Goal: Transaction & Acquisition: Purchase product/service

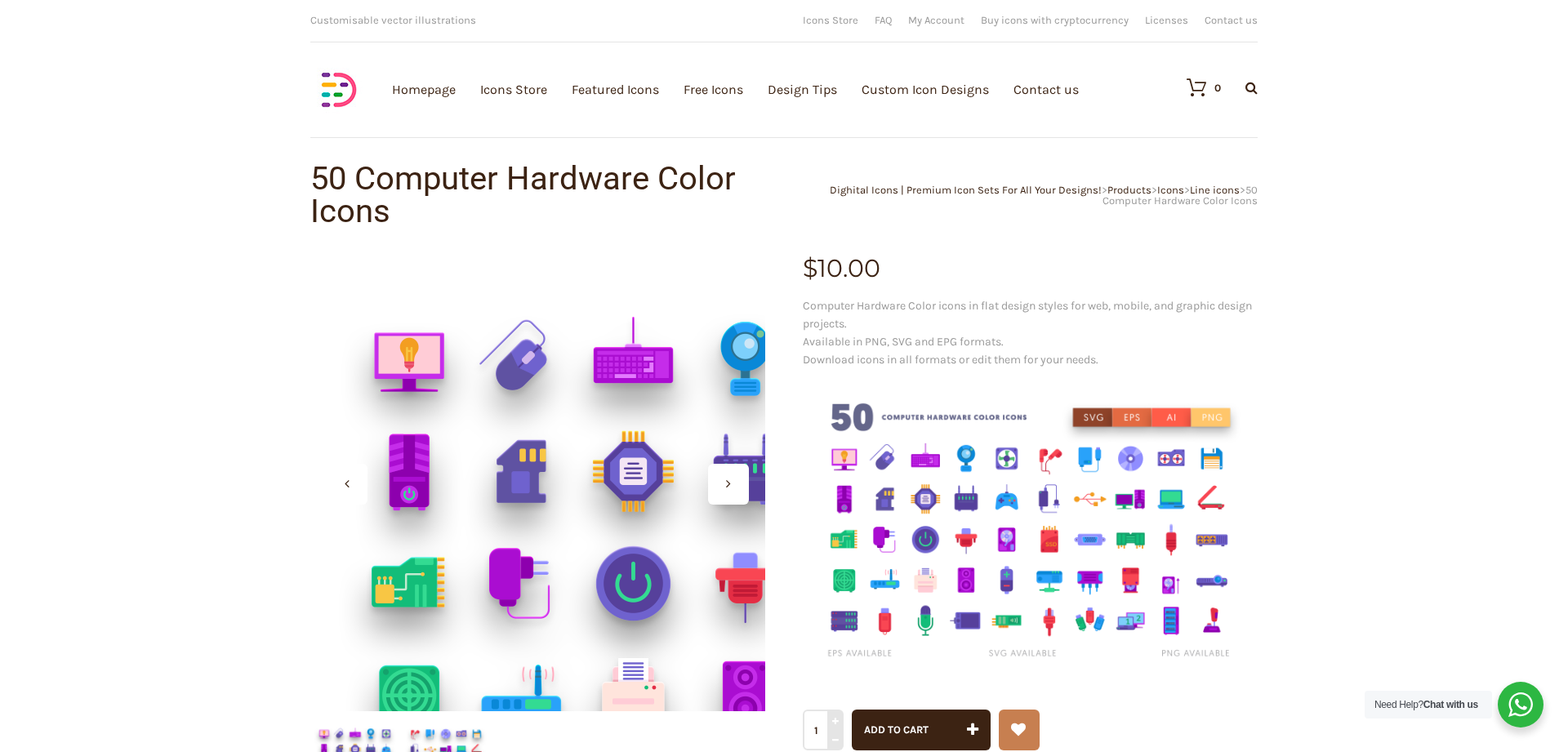
scroll to position [333, 0]
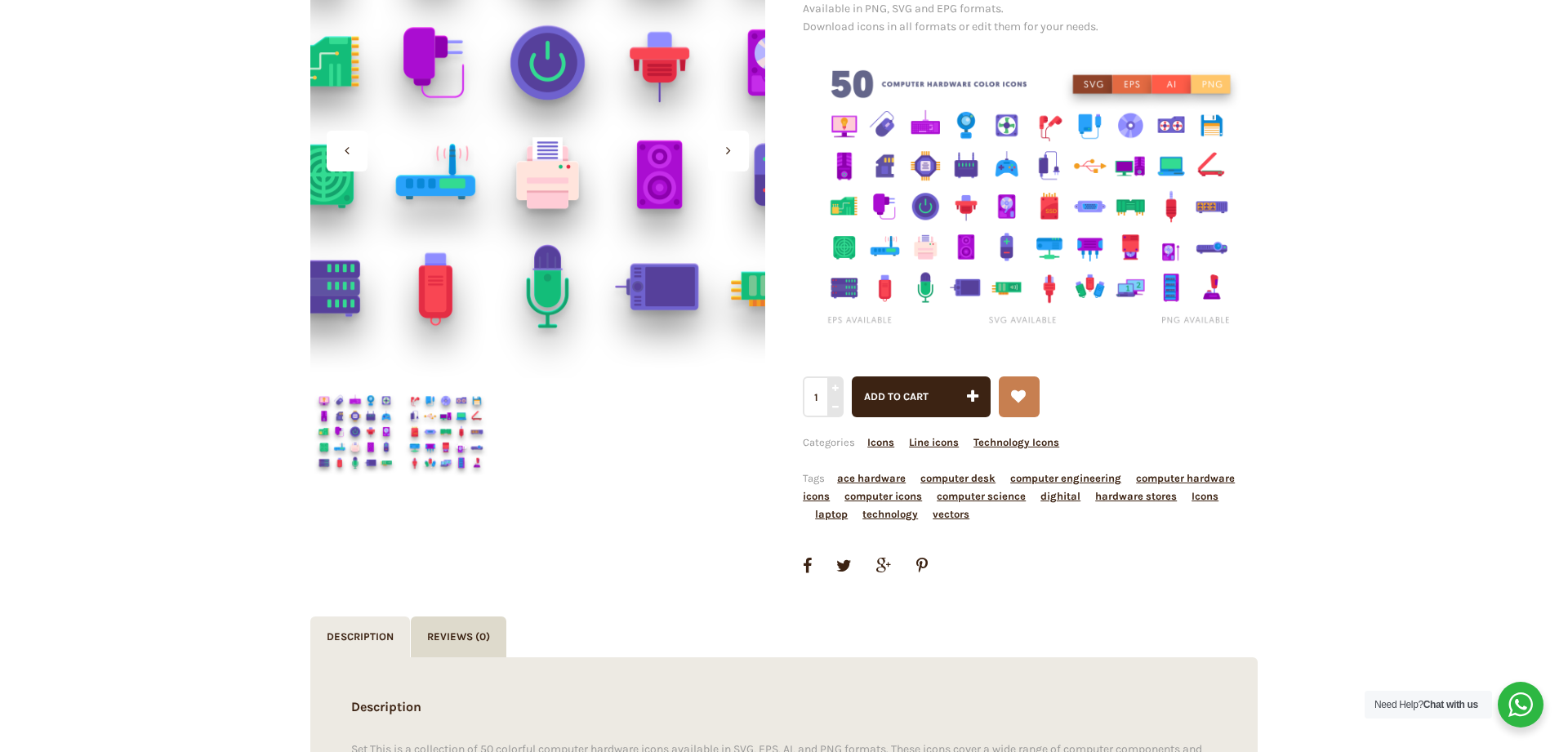
click at [523, 208] on div at bounding box center [538, 151] width 455 height 455
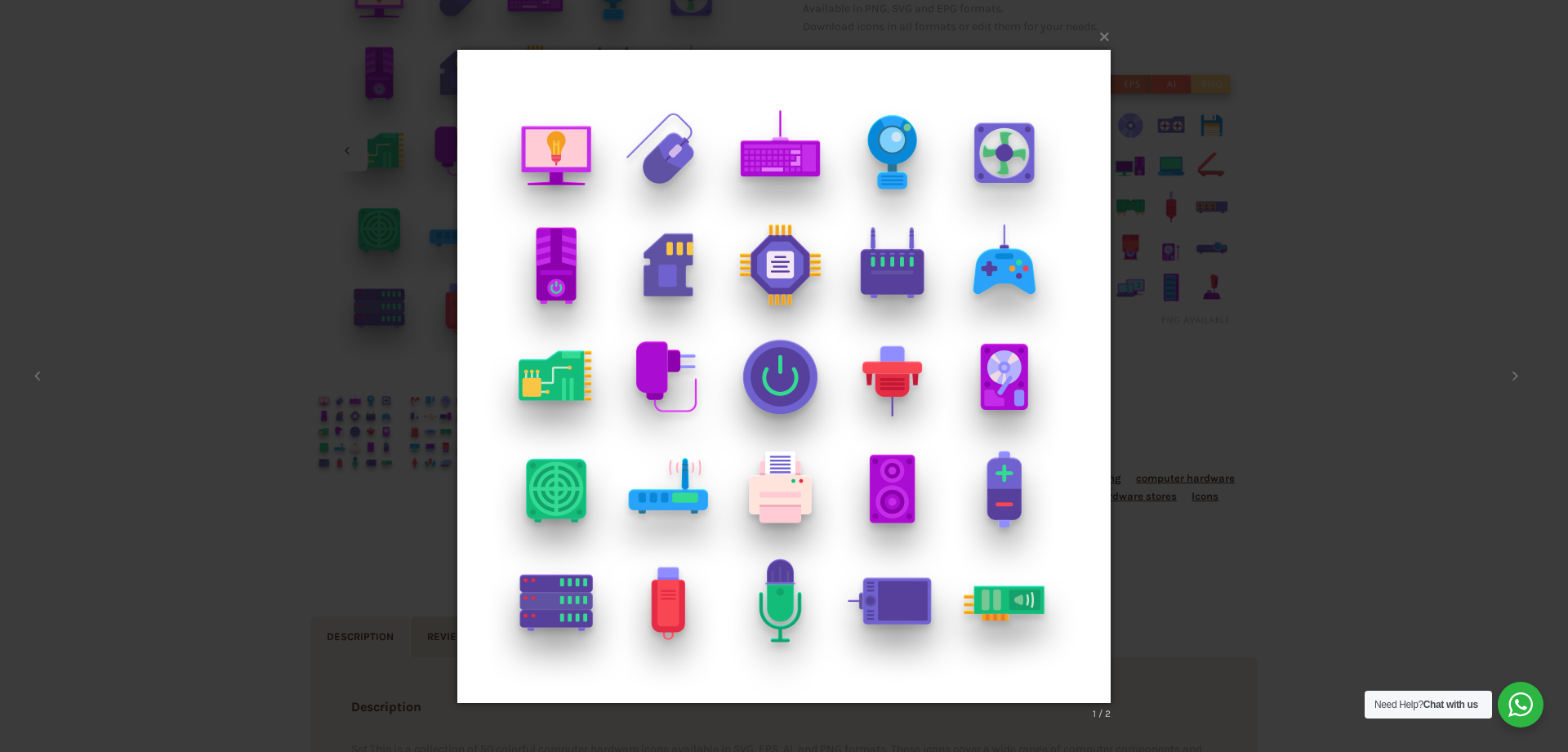
click at [755, 343] on img at bounding box center [784, 376] width 654 height 719
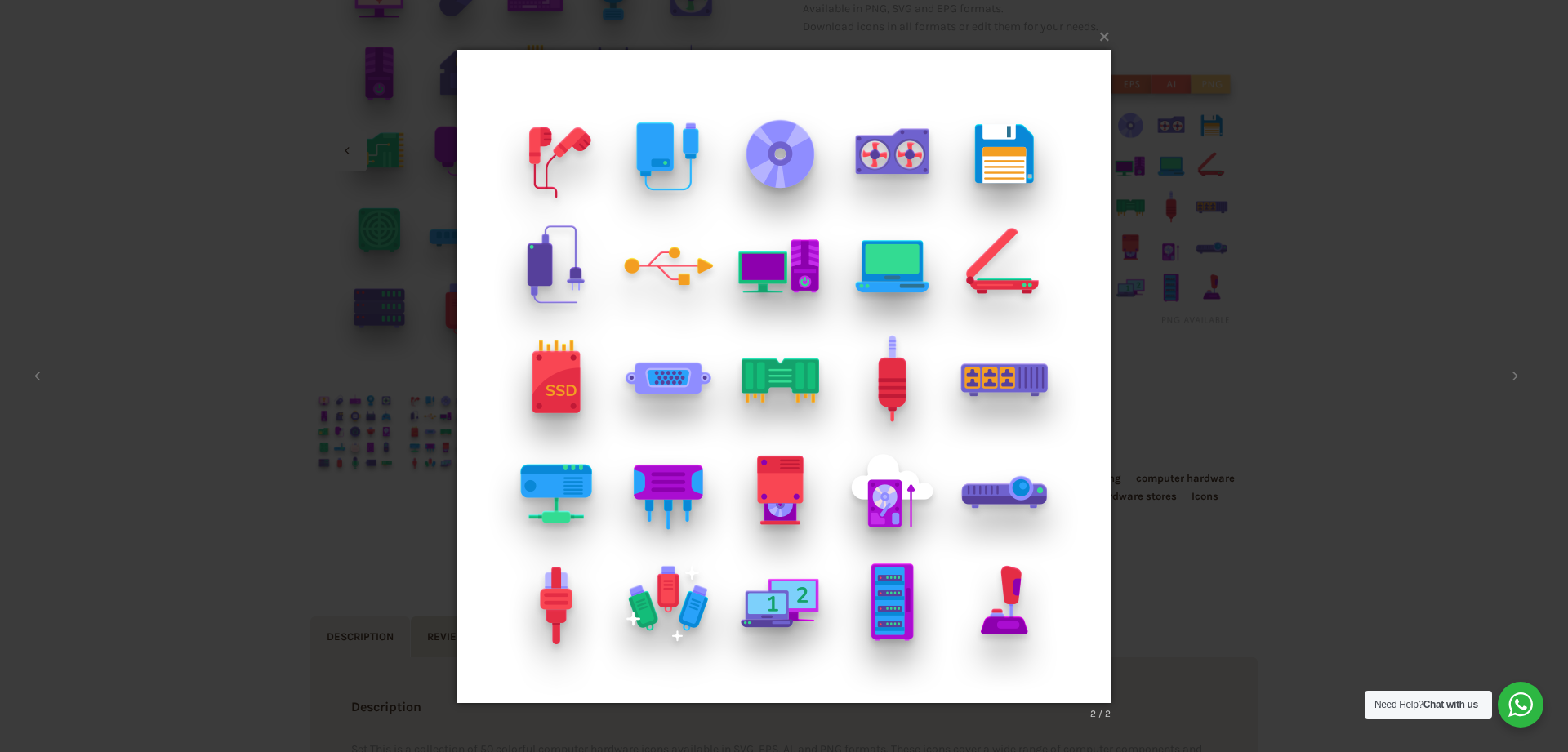
click at [1222, 607] on div "× 2 / 2 Loading..." at bounding box center [784, 376] width 1568 height 752
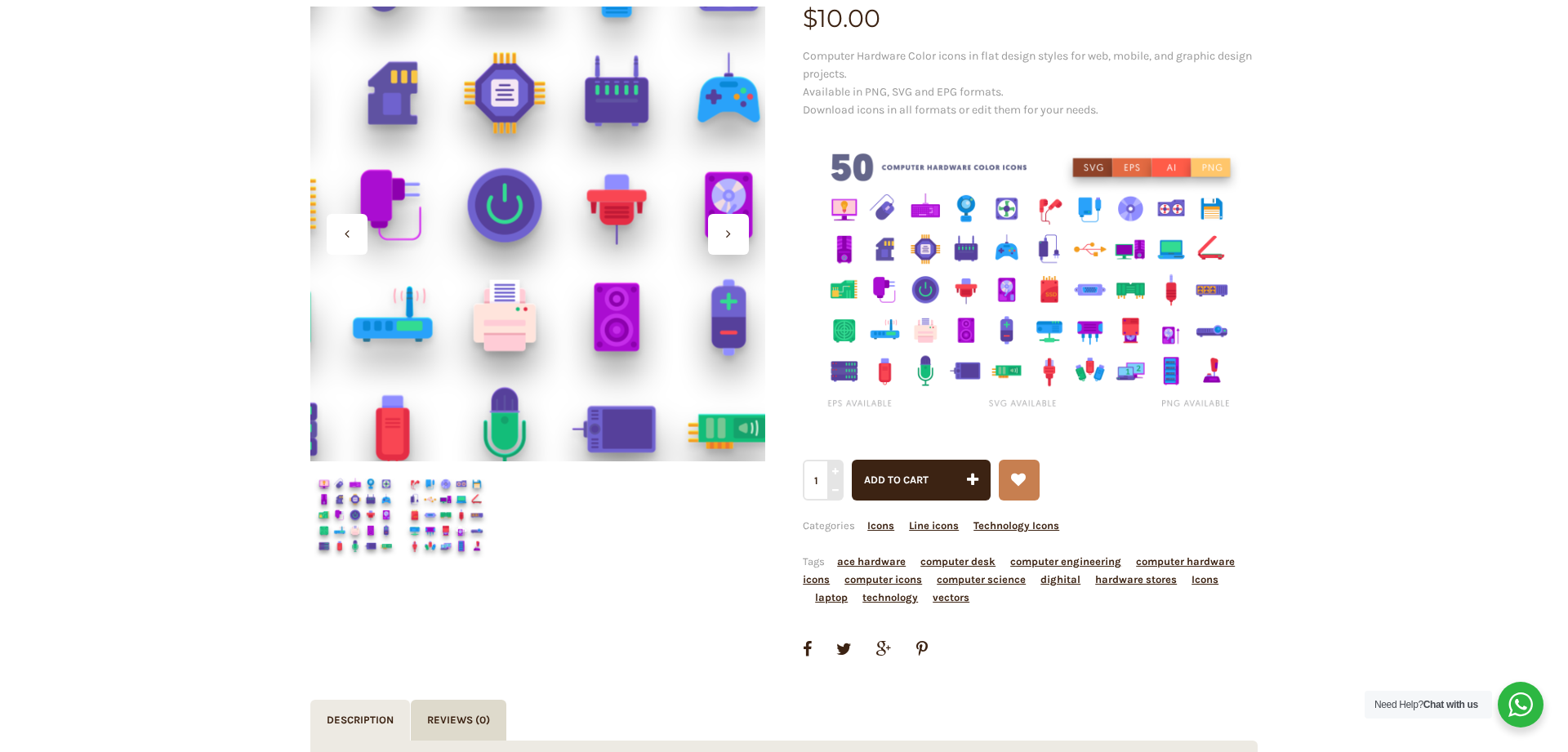
scroll to position [0, 0]
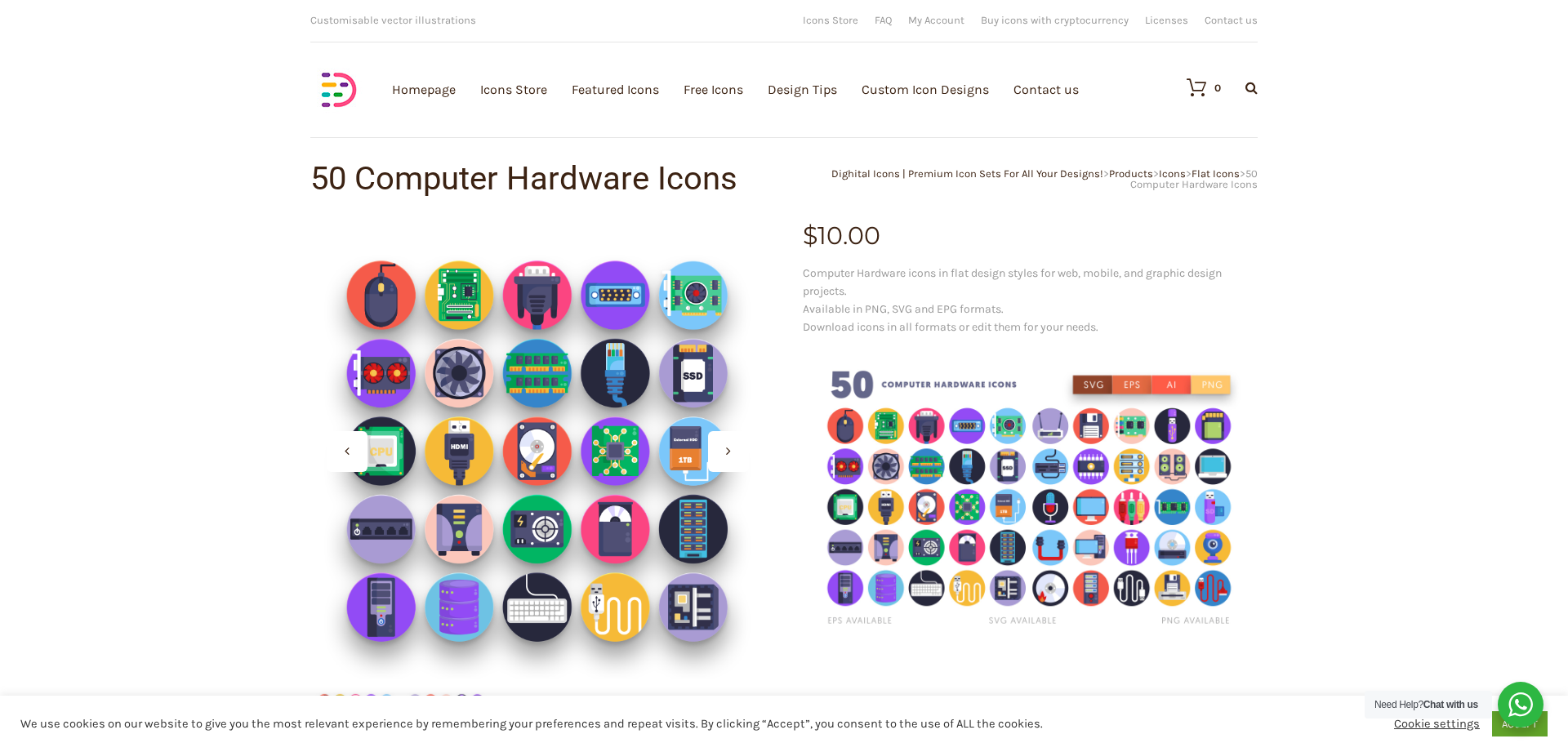
click at [473, 326] on div at bounding box center [538, 452] width 455 height 455
click at [553, 391] on div at bounding box center [538, 452] width 455 height 455
click at [667, 452] on div at bounding box center [538, 452] width 455 height 455
click at [873, 477] on img at bounding box center [1031, 499] width 455 height 303
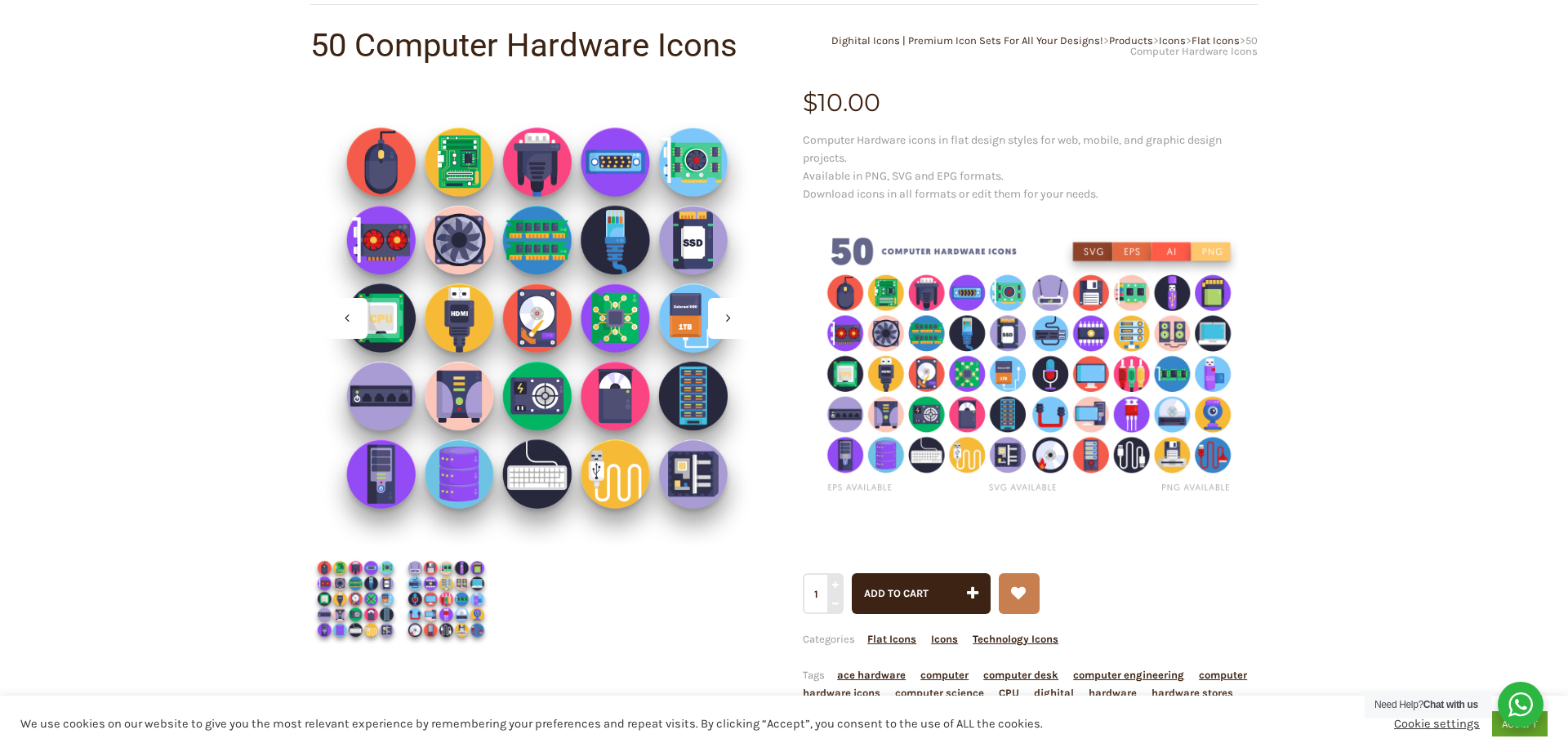
scroll to position [83, 0]
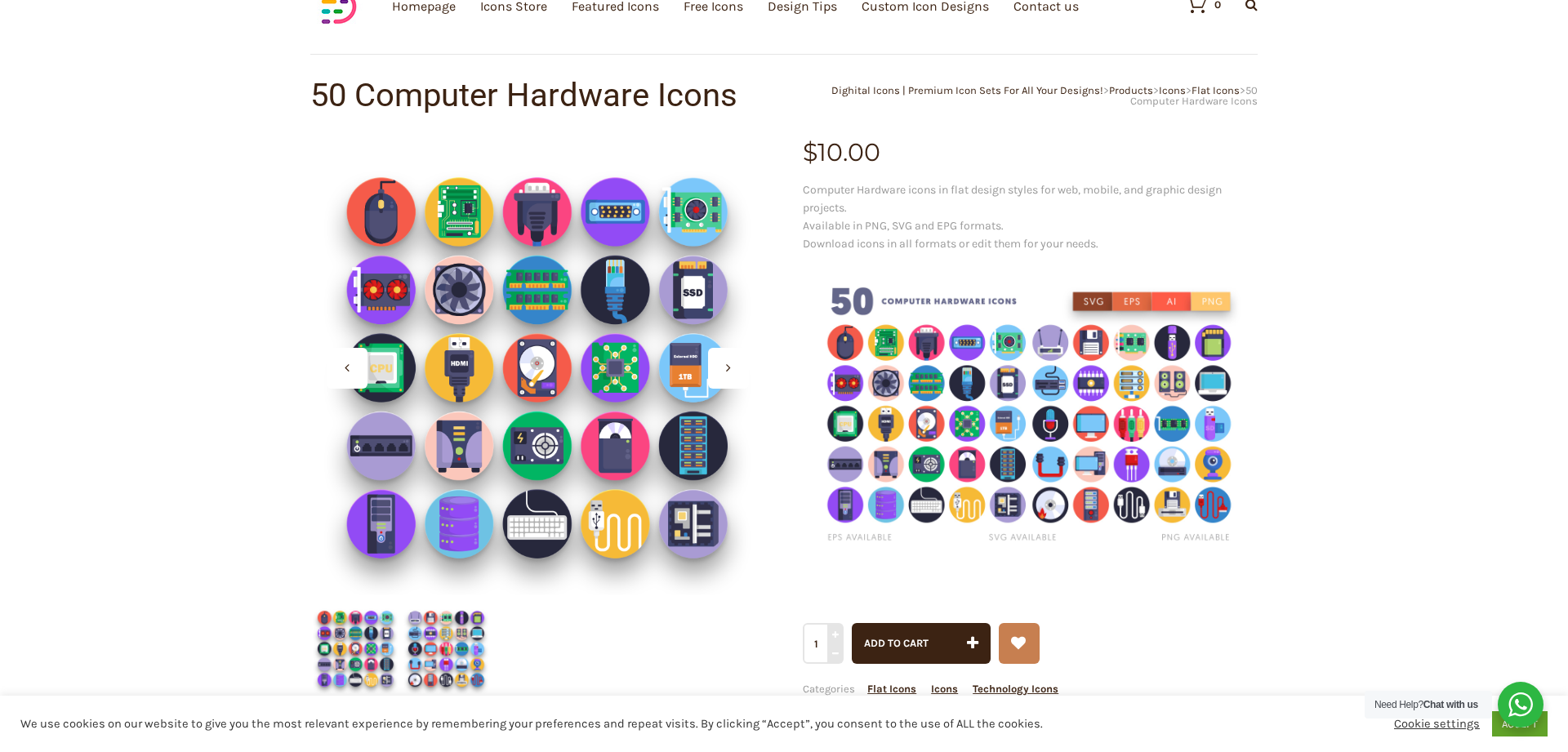
click at [342, 657] on img at bounding box center [356, 649] width 91 height 91
click at [465, 637] on img at bounding box center [447, 649] width 91 height 91
